Goal: Information Seeking & Learning: Learn about a topic

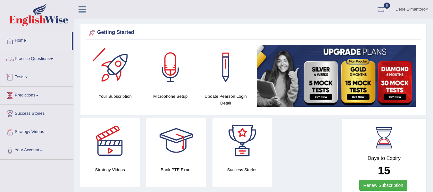
click at [53, 58] on span at bounding box center [51, 58] width 3 height 1
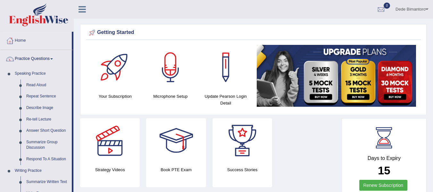
click at [53, 58] on span at bounding box center [51, 58] width 3 height 1
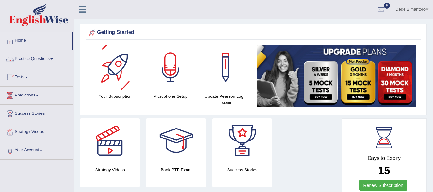
click at [58, 59] on link "Practice Questions" at bounding box center [36, 58] width 73 height 16
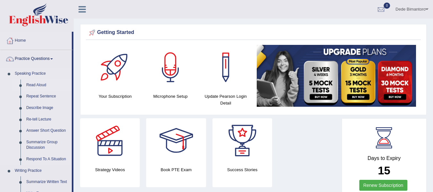
click at [41, 85] on link "Read Aloud" at bounding box center [47, 85] width 48 height 12
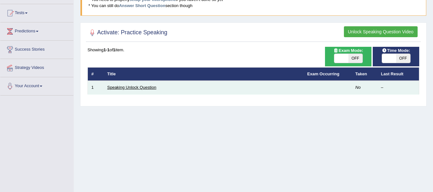
click at [144, 86] on link "Speaking Unlock Question" at bounding box center [131, 87] width 49 height 5
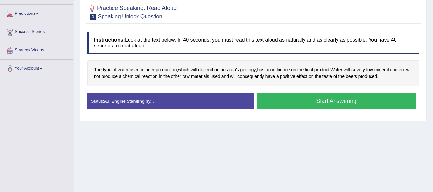
scroll to position [96, 0]
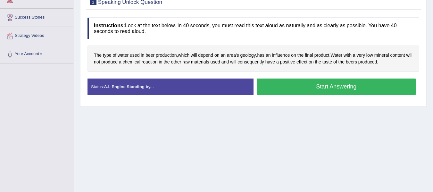
click at [312, 85] on button "Start Answering" at bounding box center [335, 86] width 159 height 16
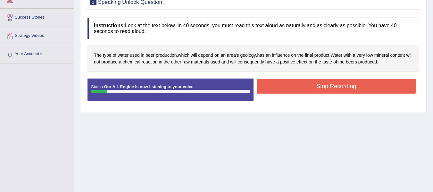
click at [312, 85] on button "Stop Recording" at bounding box center [335, 86] width 159 height 15
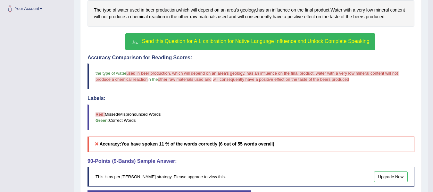
scroll to position [139, 0]
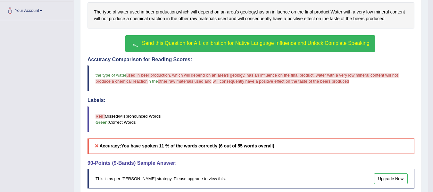
click at [252, 43] on span "Send this Question for A.I. calibration for Native Language Influence and Unloc…" at bounding box center [255, 42] width 227 height 5
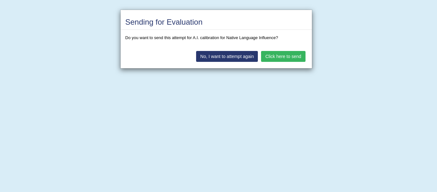
click at [284, 57] on button "Click here to send" at bounding box center [283, 56] width 44 height 11
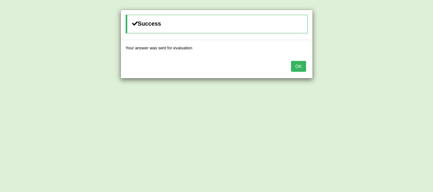
click at [300, 66] on button "OK" at bounding box center [298, 66] width 15 height 11
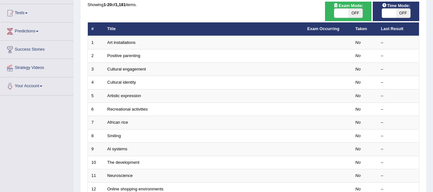
scroll to position [32, 0]
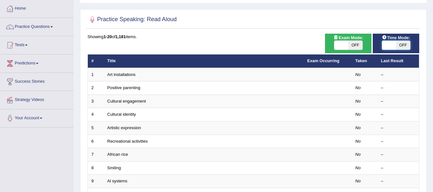
click at [394, 45] on span at bounding box center [389, 45] width 14 height 9
click at [402, 45] on span "OFF" at bounding box center [403, 45] width 14 height 9
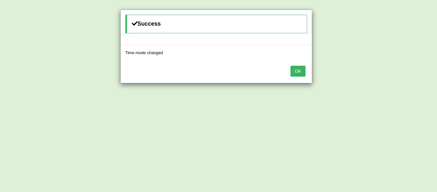
click at [299, 69] on button "OK" at bounding box center [298, 71] width 15 height 11
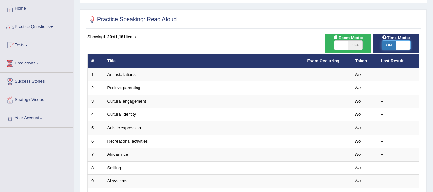
click at [396, 43] on span at bounding box center [403, 45] width 14 height 9
checkbox input "false"
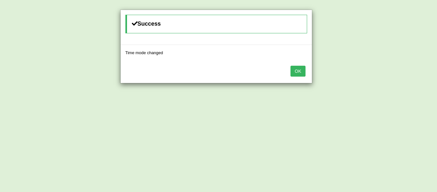
click at [296, 69] on button "OK" at bounding box center [298, 71] width 15 height 11
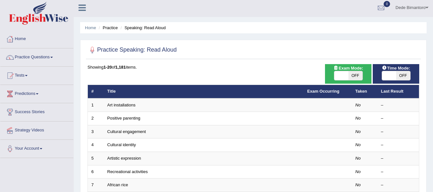
scroll to position [0, 0]
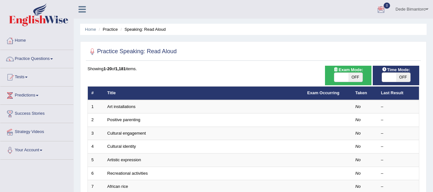
click at [404, 10] on link "Dede Bimantoro" at bounding box center [411, 8] width 42 height 17
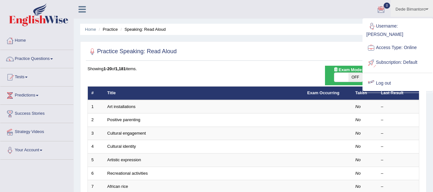
click at [382, 76] on link "Log out" at bounding box center [397, 83] width 69 height 15
